Goal: Task Accomplishment & Management: Manage account settings

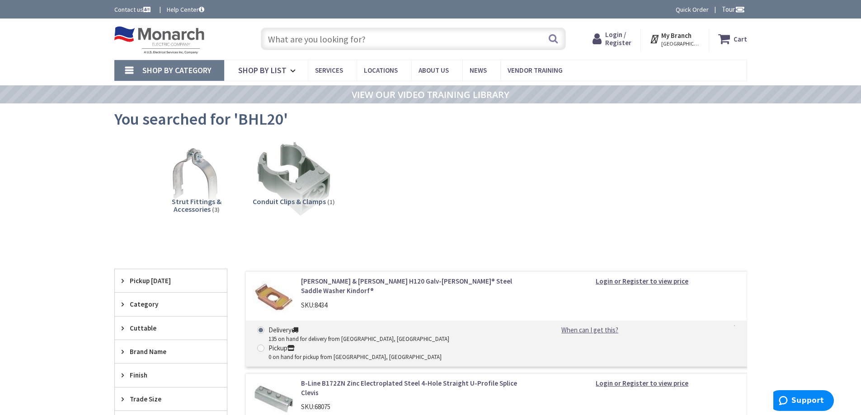
click at [175, 37] on img at bounding box center [159, 40] width 90 height 28
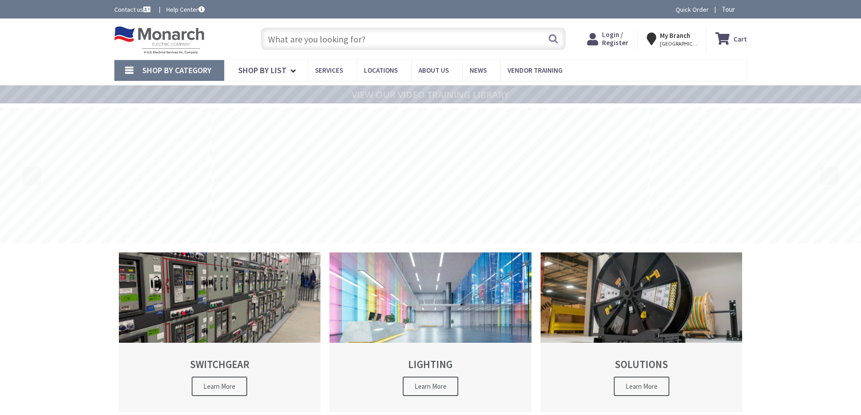
click at [613, 39] on span "Login / Register" at bounding box center [615, 38] width 26 height 17
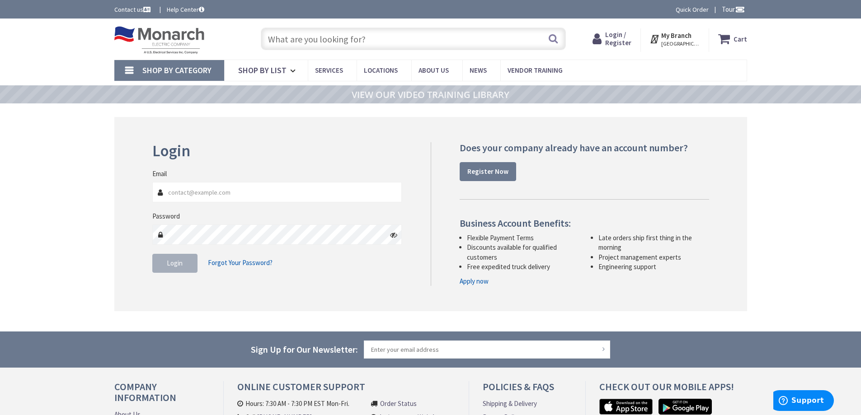
type input "[PERSON_NAME][EMAIL_ADDRESS][DOMAIN_NAME]"
click at [161, 265] on button "Login" at bounding box center [174, 263] width 45 height 19
